Goal: Check status: Check status

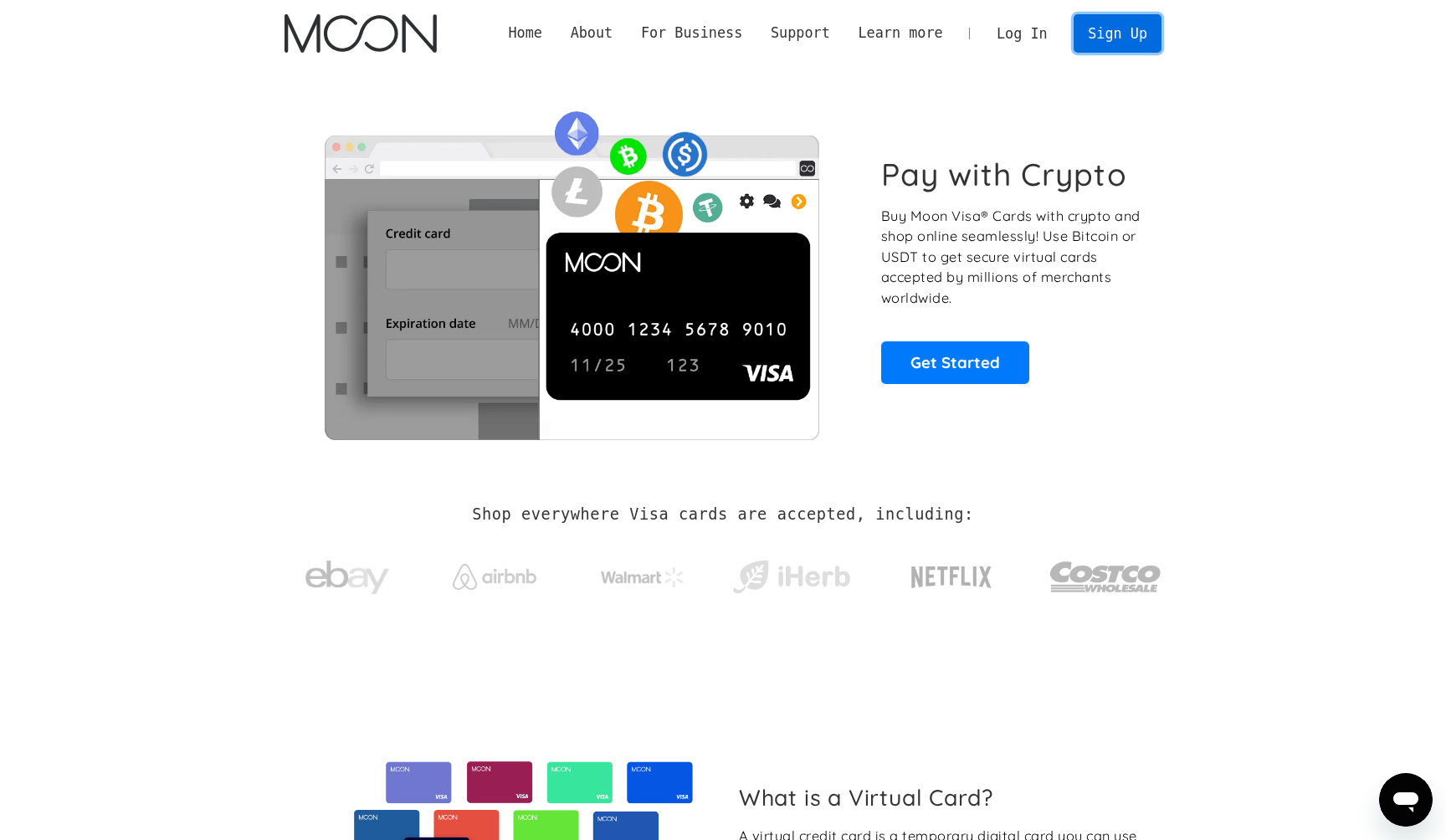
click at [1106, 22] on link "Sign Up" at bounding box center [1117, 33] width 87 height 38
click at [1021, 33] on link "Log In" at bounding box center [1022, 33] width 79 height 37
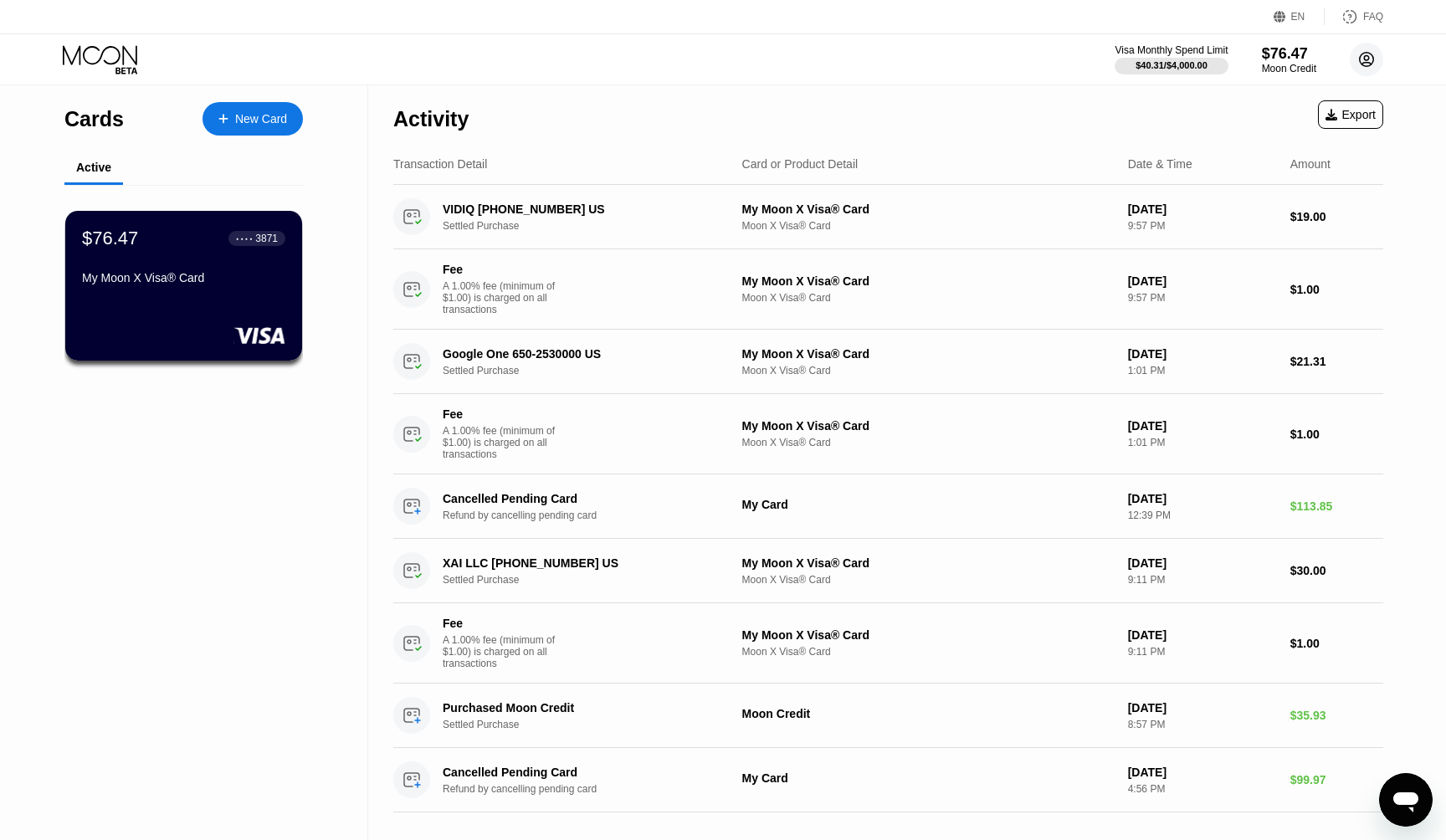
click at [1364, 59] on icon at bounding box center [1367, 60] width 9 height 9
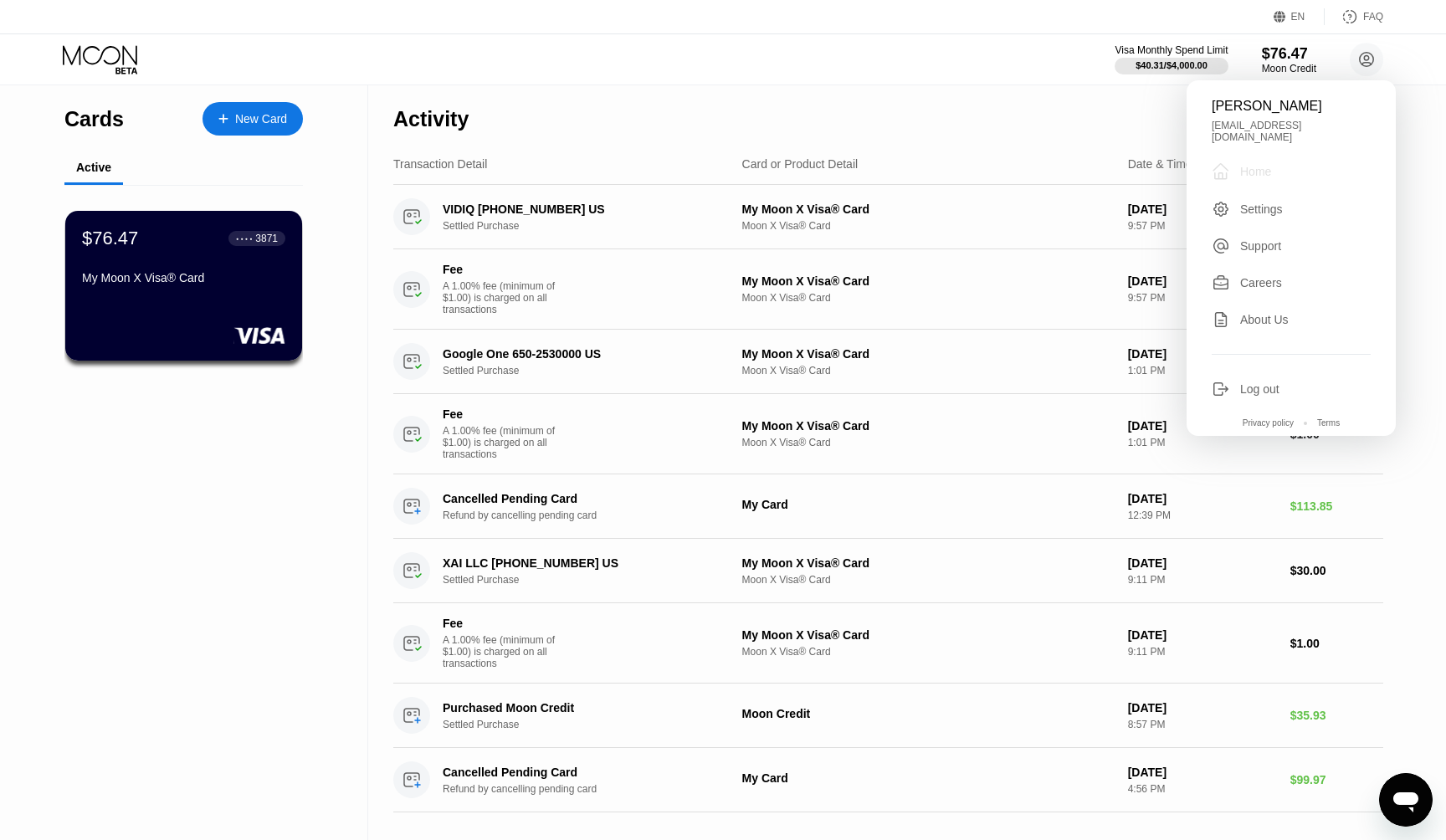
click at [1249, 165] on div "Home" at bounding box center [1256, 171] width 31 height 14
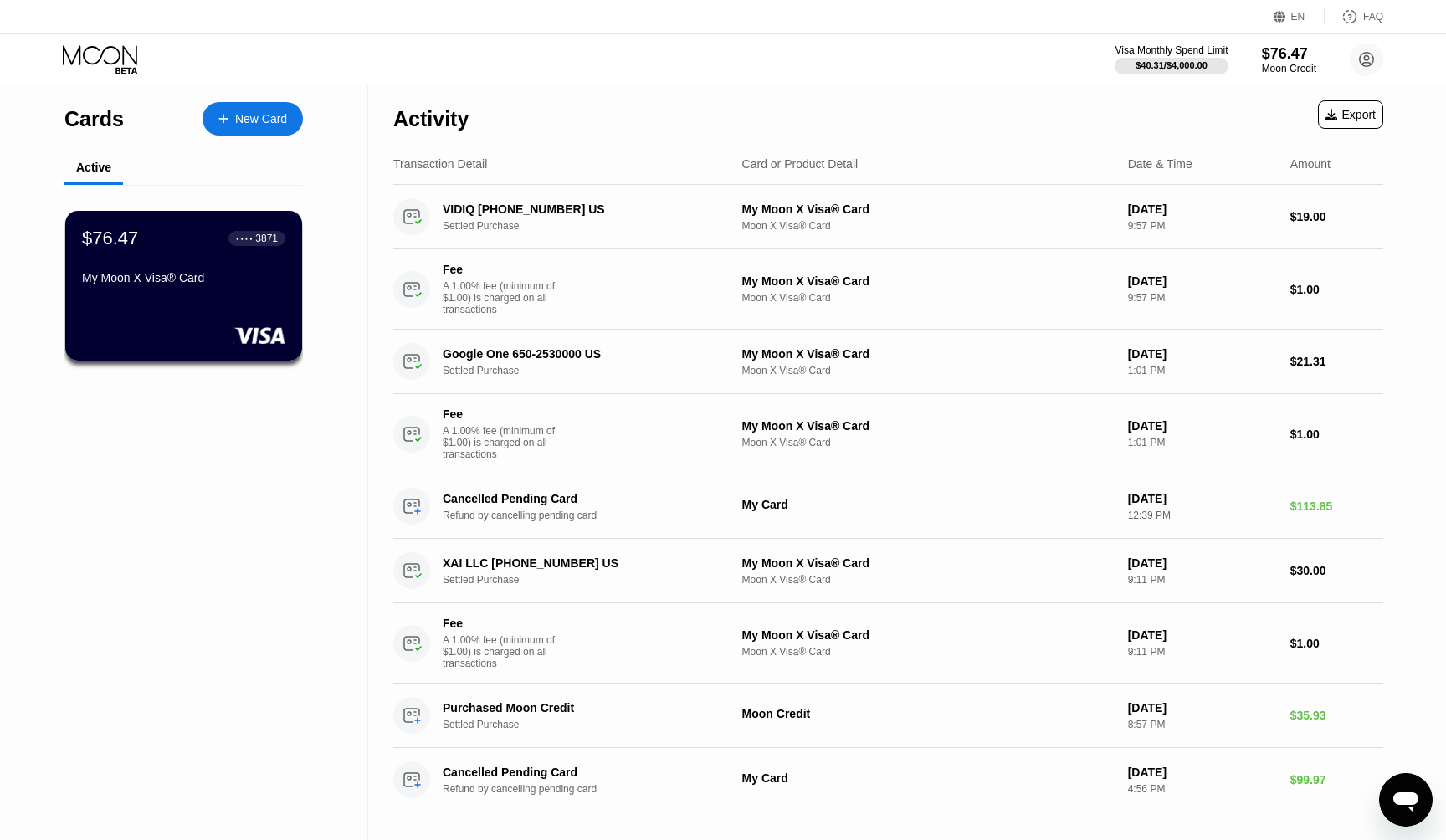
click at [1372, 60] on circle at bounding box center [1366, 60] width 33 height 33
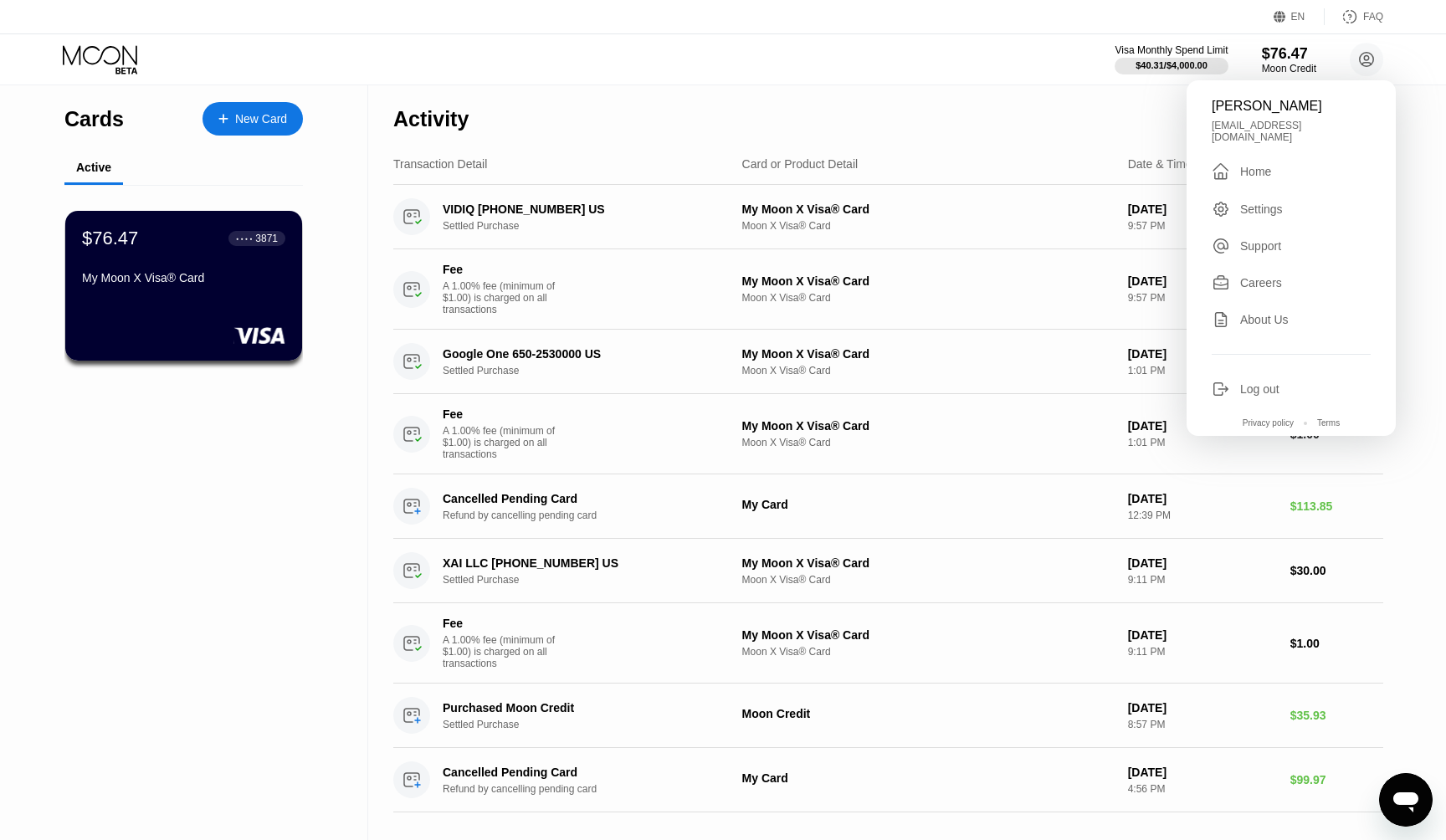
click at [1270, 203] on div "Settings" at bounding box center [1262, 209] width 43 height 14
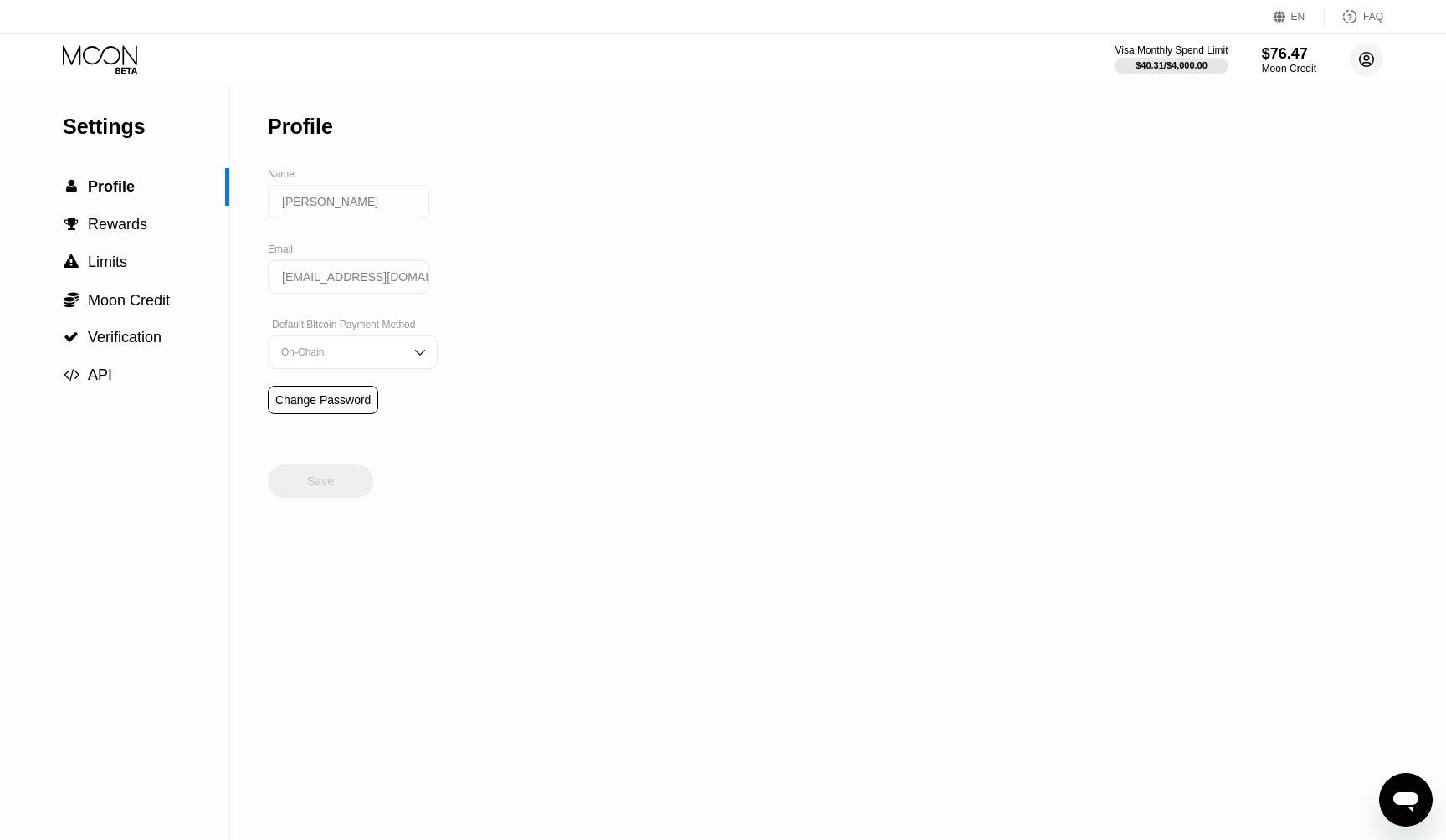
click at [1365, 56] on icon at bounding box center [1367, 60] width 9 height 9
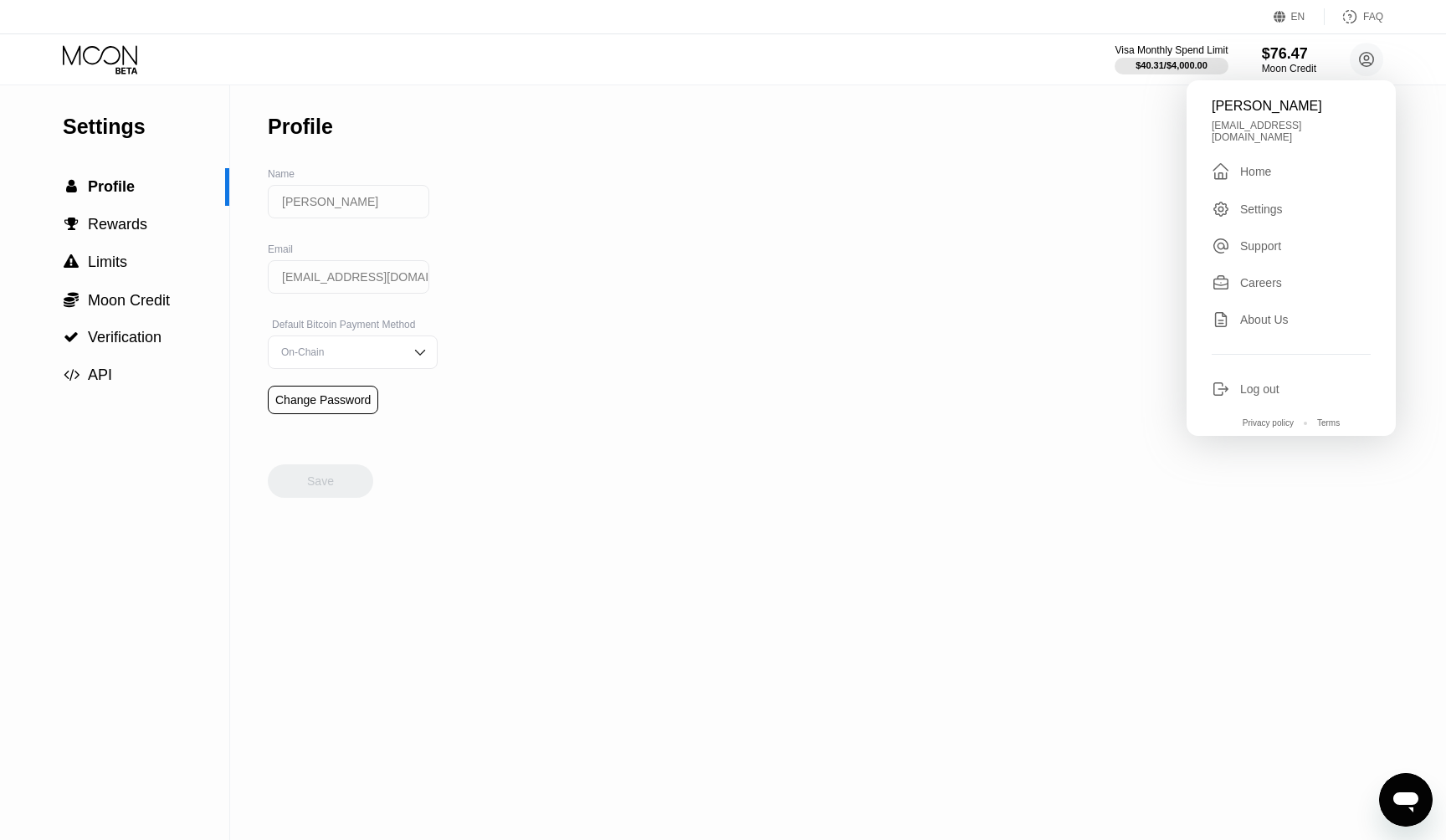
click at [1265, 165] on div "Home" at bounding box center [1256, 171] width 31 height 14
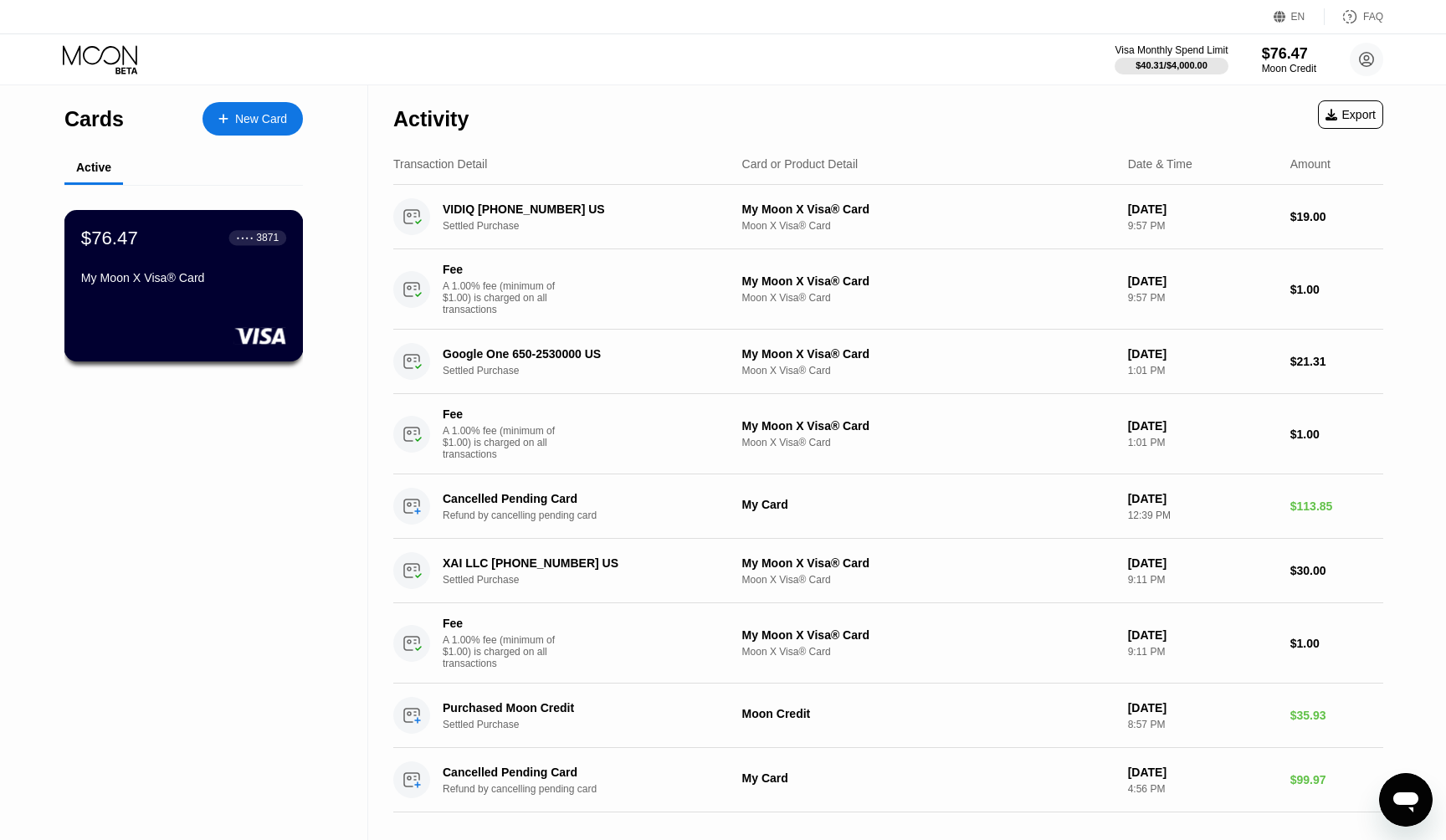
click at [192, 276] on div "My Moon X Visa® Card" at bounding box center [183, 278] width 205 height 14
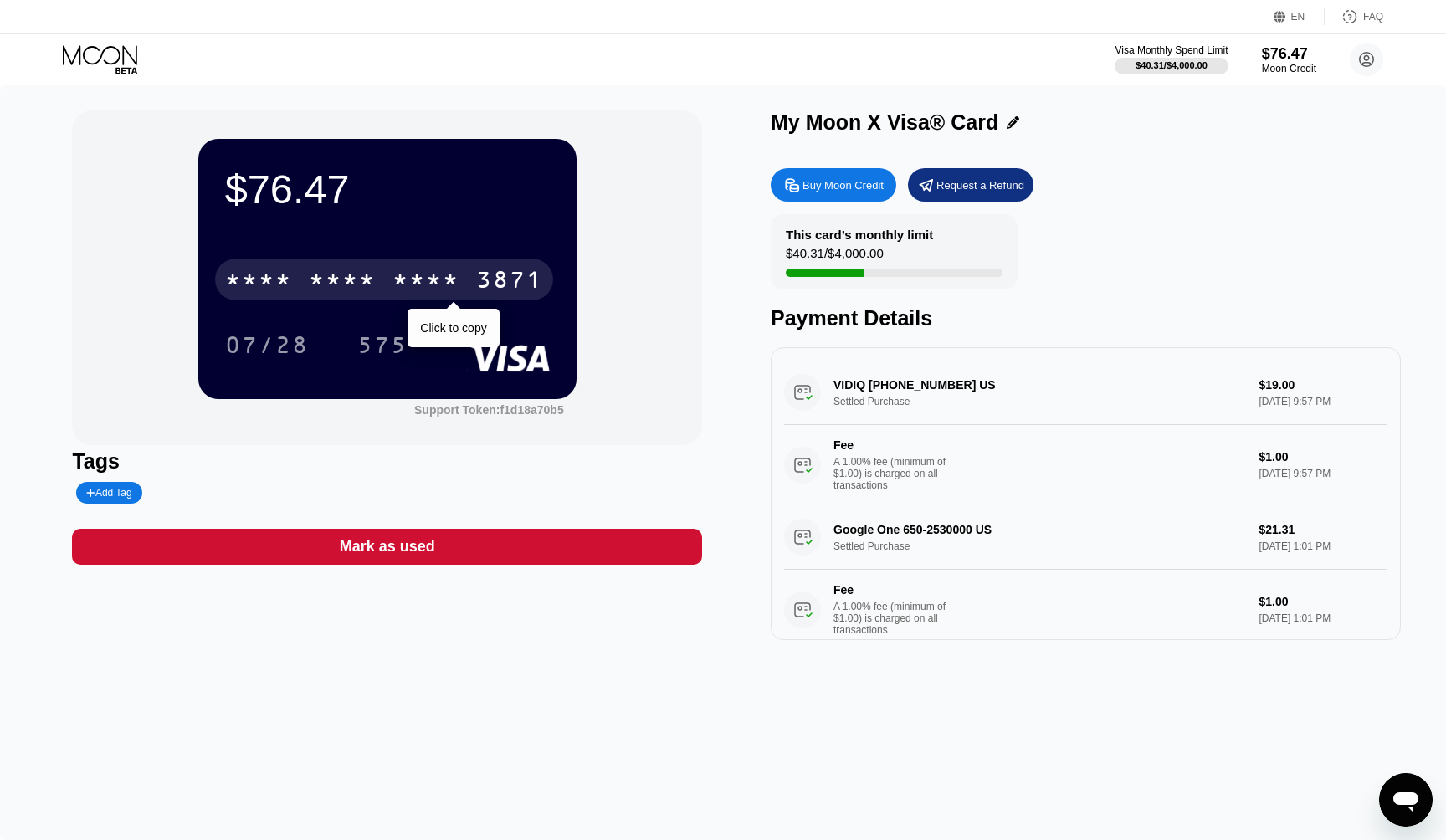
click at [364, 281] on div "* * * *" at bounding box center [342, 282] width 67 height 27
click at [349, 282] on div "6500" at bounding box center [342, 282] width 67 height 27
click at [456, 279] on div "* * * *" at bounding box center [426, 282] width 67 height 27
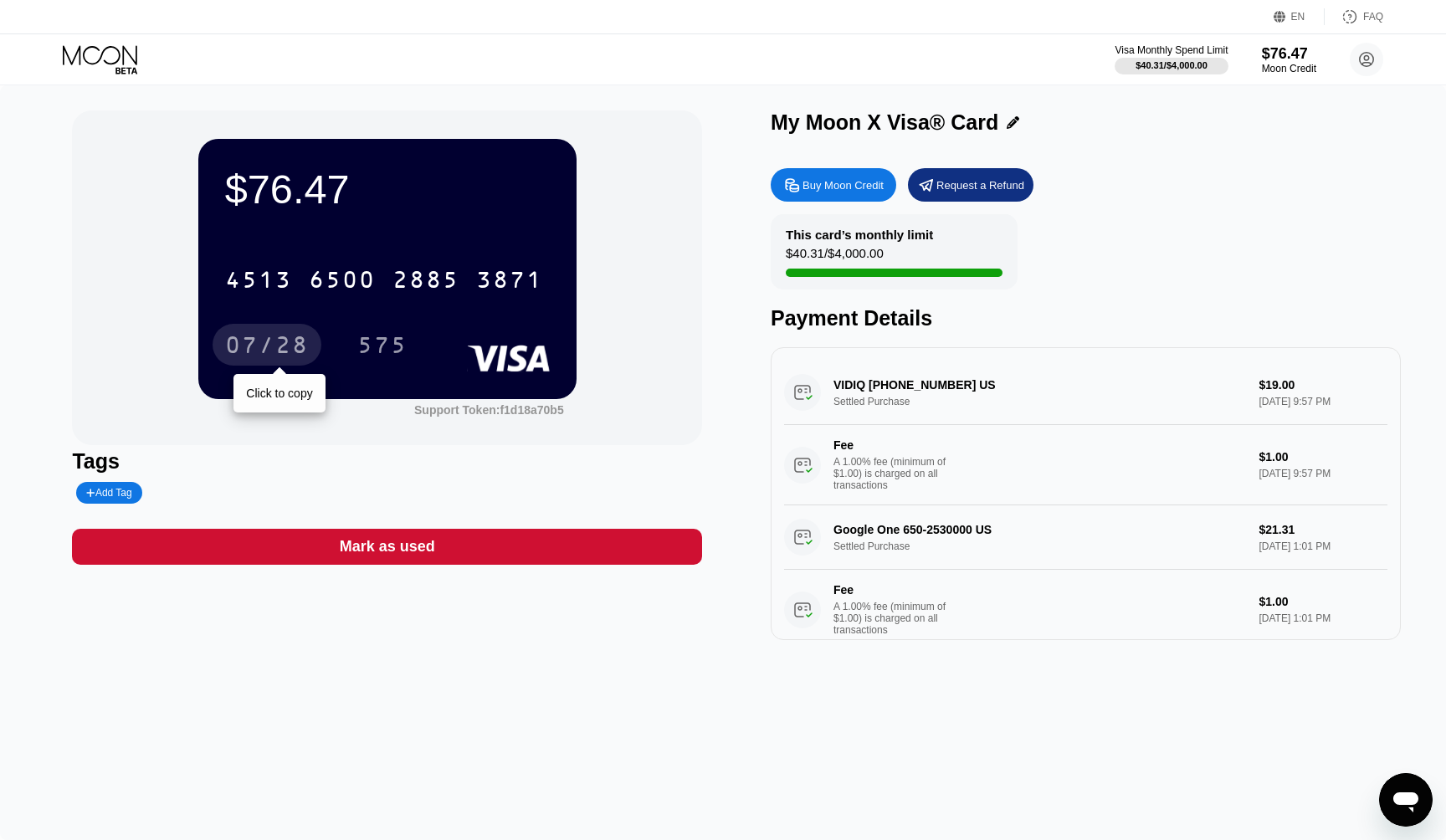
click at [283, 349] on div "07/28" at bounding box center [266, 347] width 83 height 27
